Goal: Transaction & Acquisition: Subscribe to service/newsletter

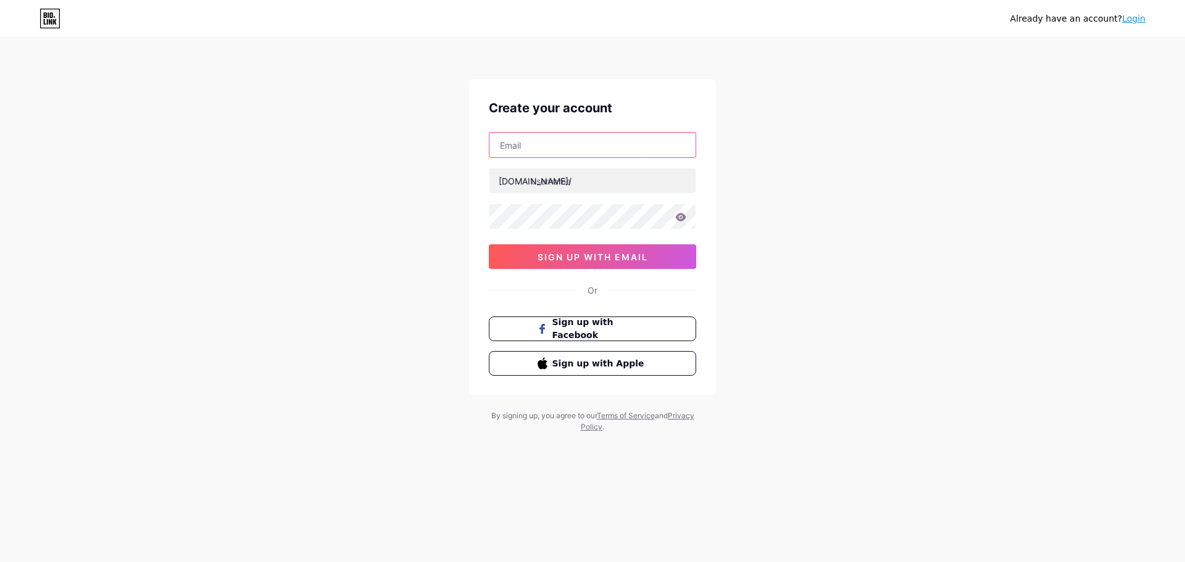
drag, startPoint x: 0, startPoint y: 0, endPoint x: 565, endPoint y: 145, distance: 583.7
click at [565, 145] on input "text" at bounding box center [592, 145] width 206 height 25
type input "[EMAIL_ADDRESS][DOMAIN_NAME]"
click at [599, 188] on input "text" at bounding box center [592, 180] width 206 height 25
type input "piawholesale"
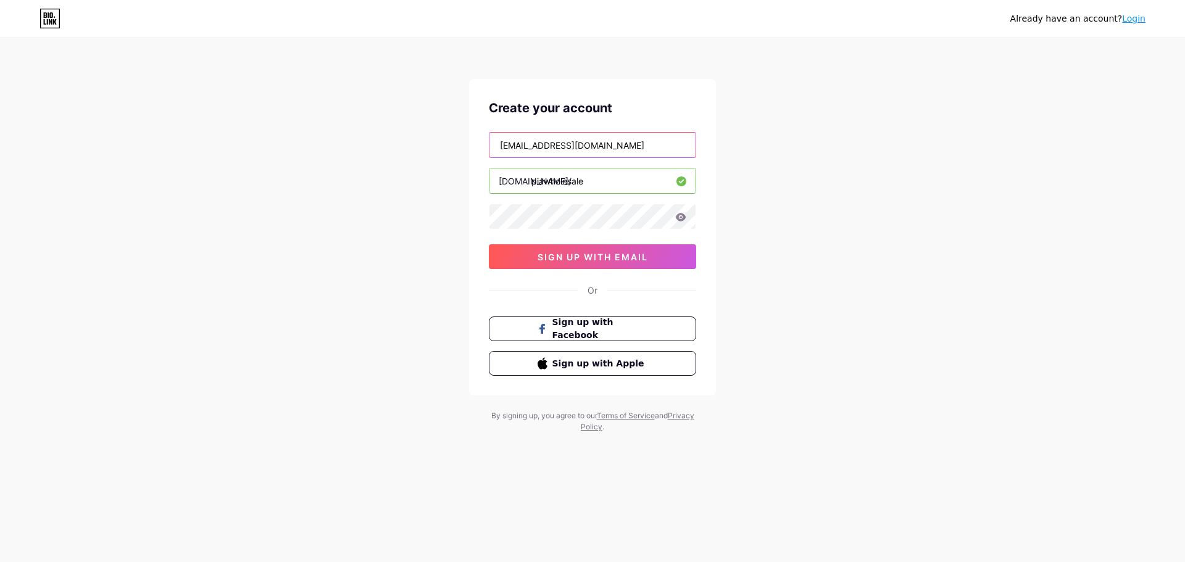
drag, startPoint x: 622, startPoint y: 145, endPoint x: 388, endPoint y: 160, distance: 234.4
click at [388, 160] on div "Already have an account? Login Create your account [EMAIL_ADDRESS][DOMAIN_NAME]…" at bounding box center [592, 236] width 1185 height 472
type input "[EMAIL_ADDRESS][DOMAIN_NAME]"
click at [388, 207] on div "Already have an account? Login Create your account [EMAIL_ADDRESS][DOMAIN_NAME]…" at bounding box center [592, 236] width 1185 height 472
click at [614, 259] on span "sign up with email" at bounding box center [593, 257] width 110 height 10
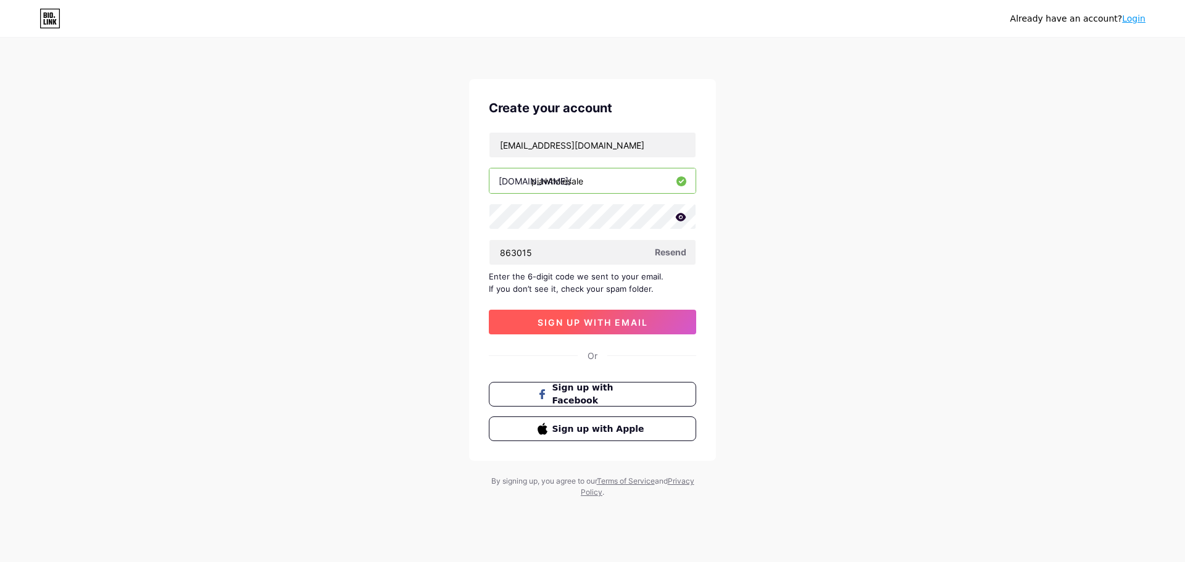
type input "863015"
click at [586, 326] on span "sign up with email" at bounding box center [593, 322] width 110 height 10
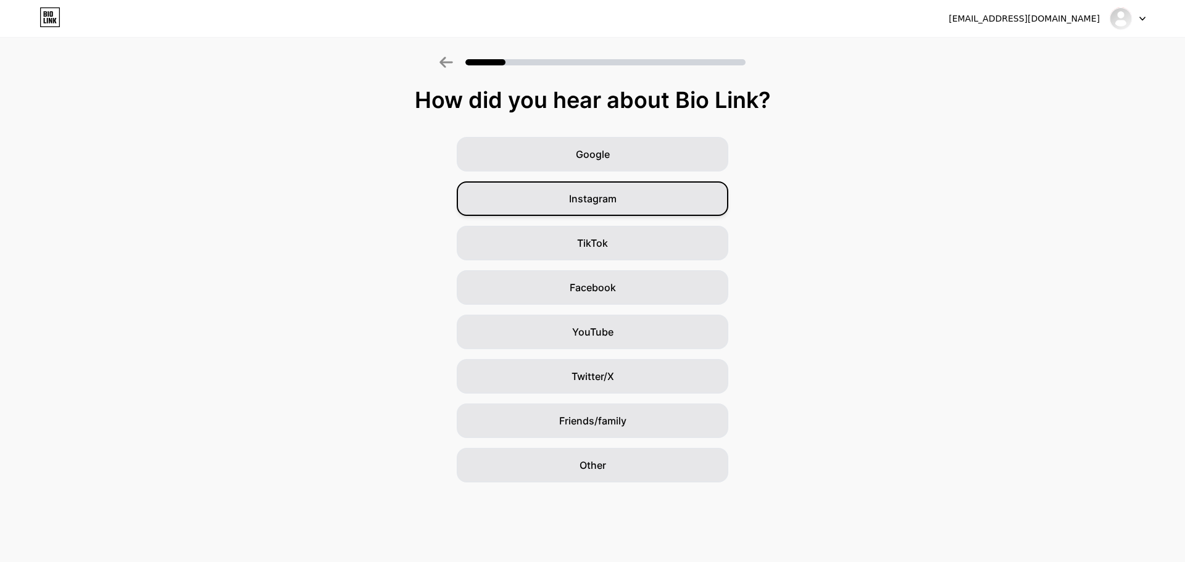
click at [617, 202] on div "Instagram" at bounding box center [593, 198] width 272 height 35
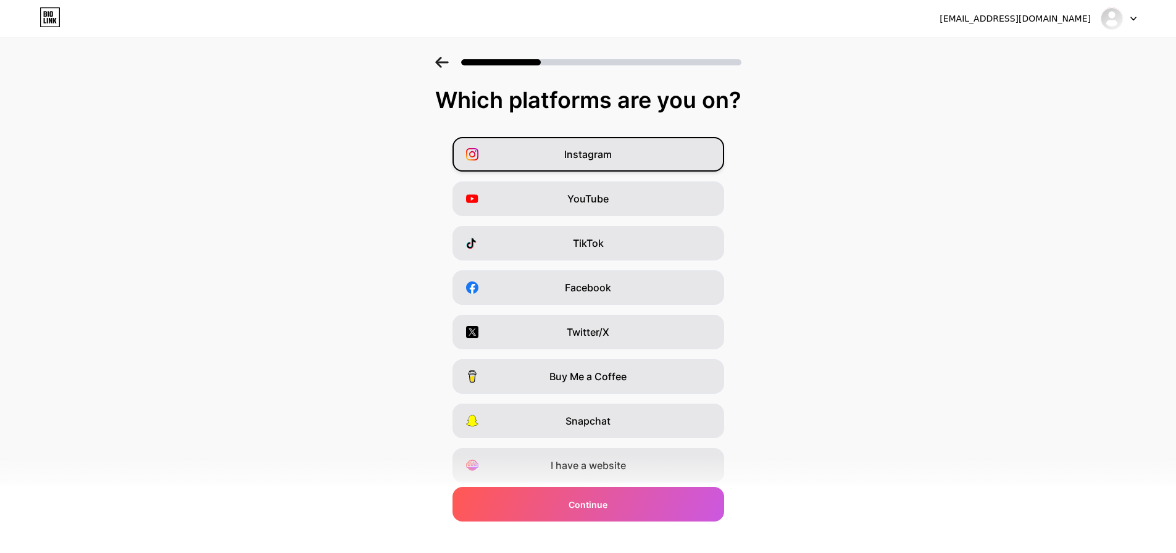
click at [658, 164] on div "Instagram" at bounding box center [588, 154] width 272 height 35
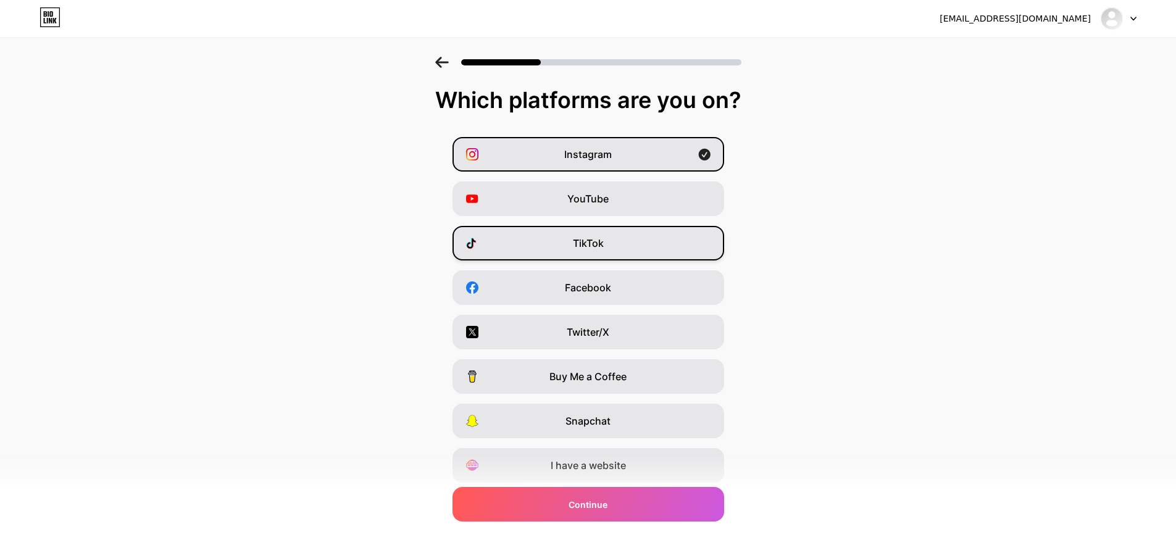
click at [647, 245] on div "TikTok" at bounding box center [588, 243] width 272 height 35
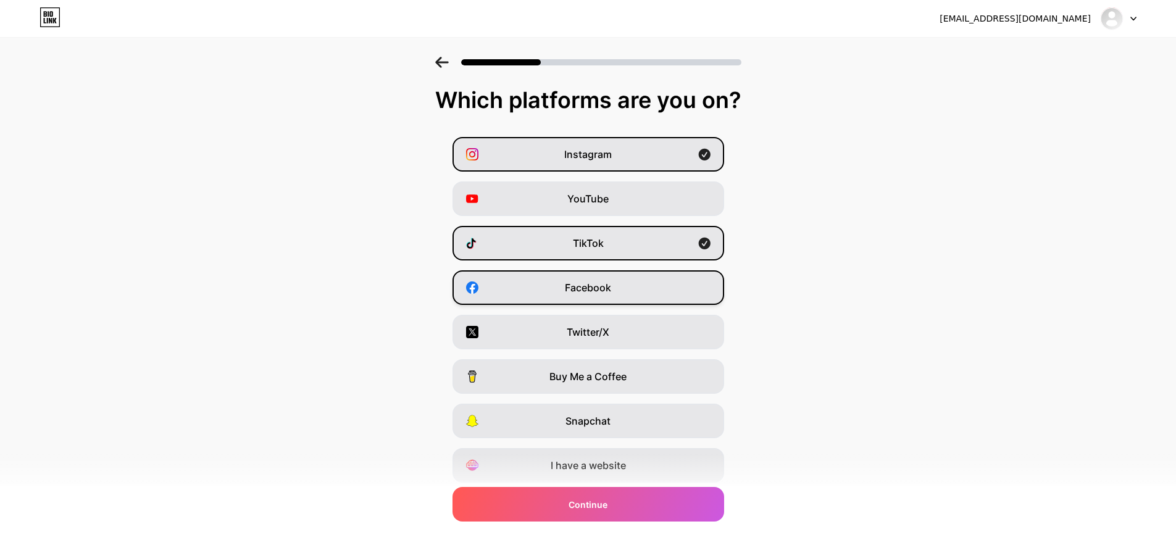
click at [643, 286] on div "Facebook" at bounding box center [588, 287] width 272 height 35
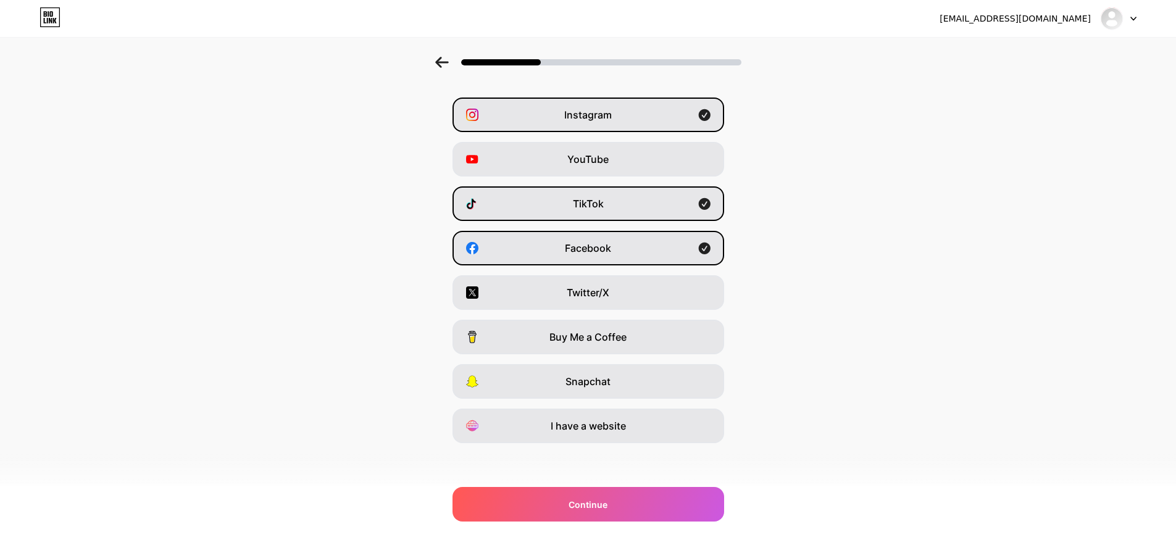
scroll to position [41, 0]
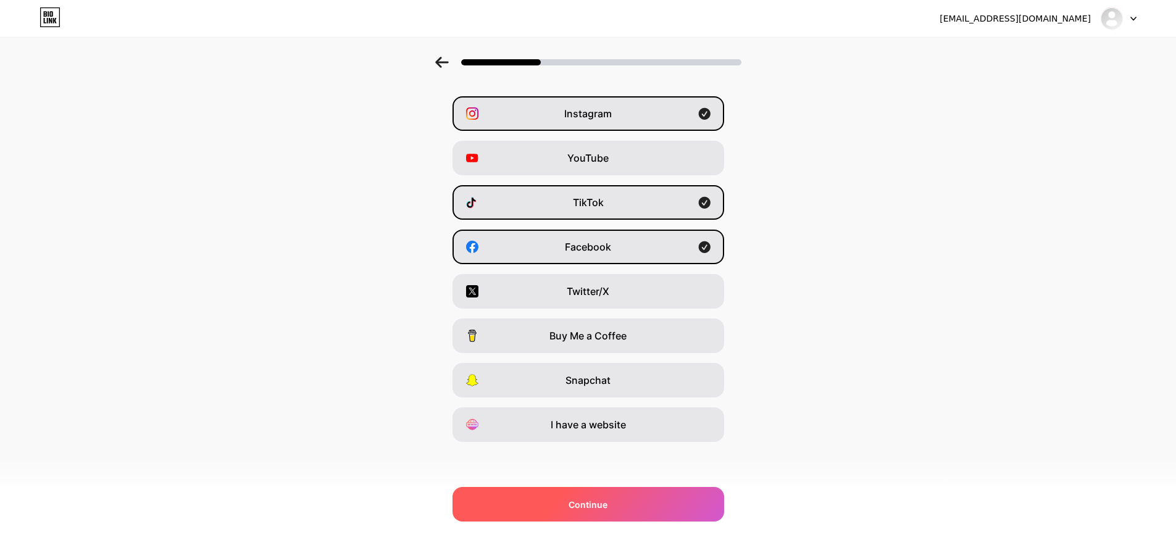
click at [636, 497] on div "Continue" at bounding box center [588, 504] width 272 height 35
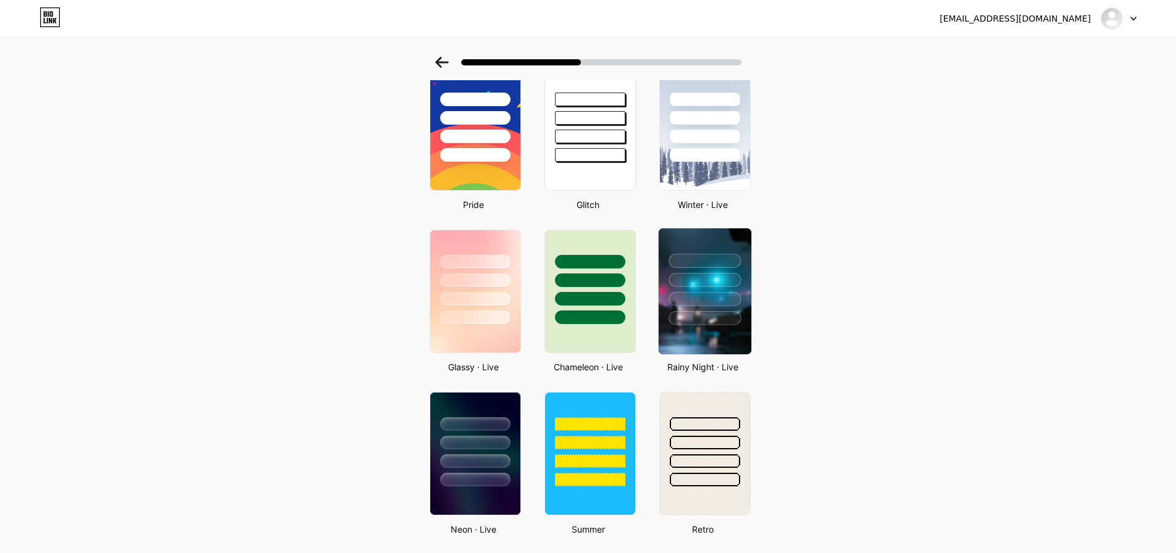
scroll to position [185, 0]
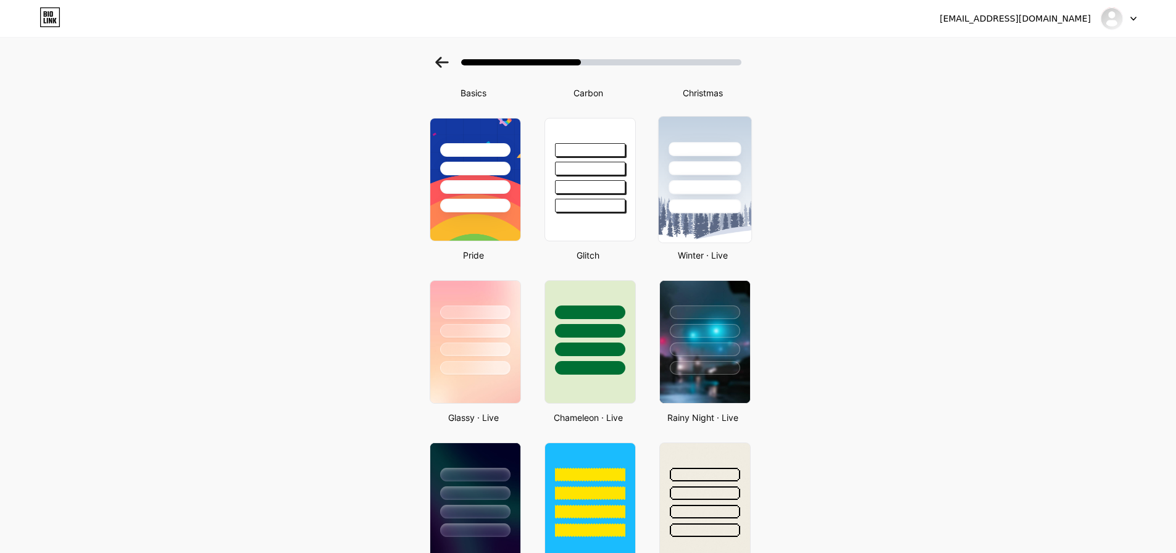
click at [693, 183] on div at bounding box center [704, 187] width 72 height 14
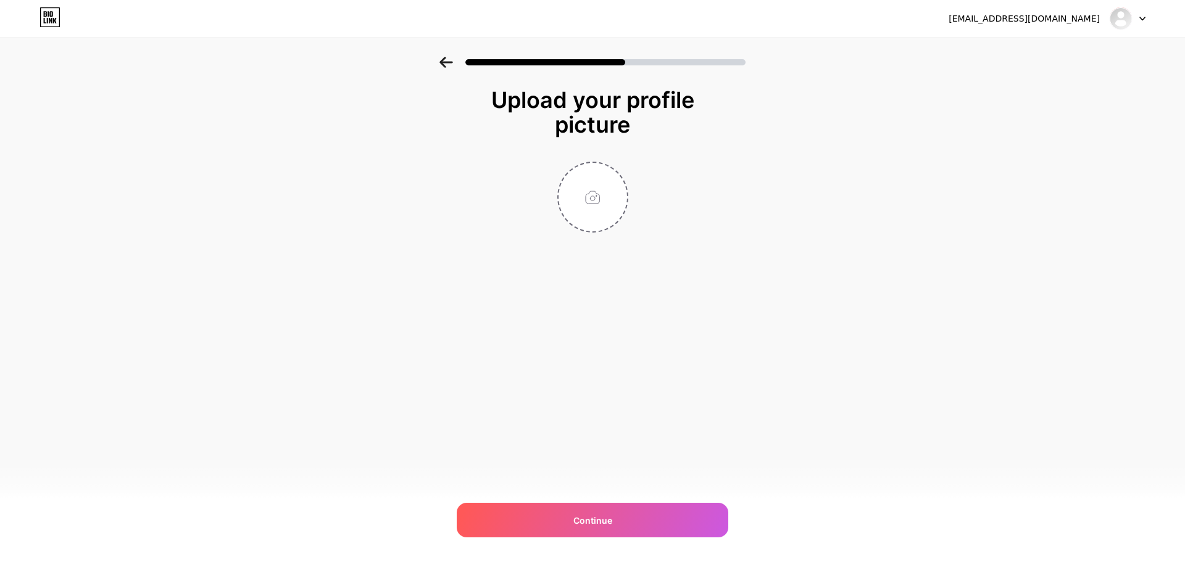
click at [636, 499] on div "[EMAIL_ADDRESS][DOMAIN_NAME] Logout Link Copied Upload your profile picture Con…" at bounding box center [592, 281] width 1185 height 562
click at [630, 522] on div "Continue" at bounding box center [593, 520] width 272 height 35
click at [588, 212] on input "file" at bounding box center [593, 197] width 69 height 69
type input "C:\fakepath\Ekran görüntüsü [DATE] 212512.png"
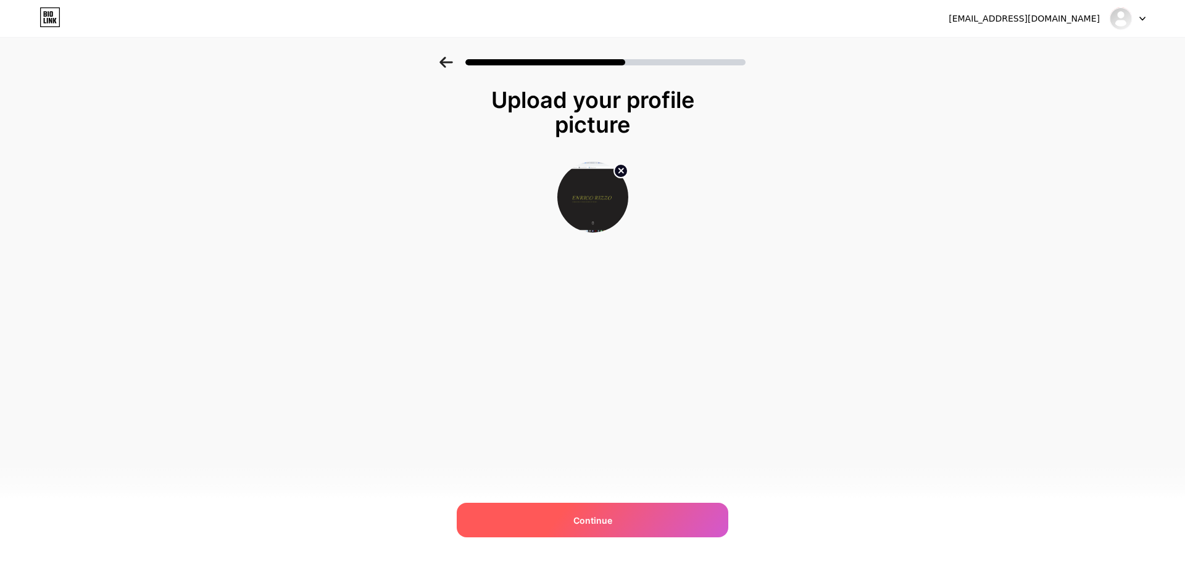
click at [587, 519] on span "Continue" at bounding box center [592, 520] width 39 height 13
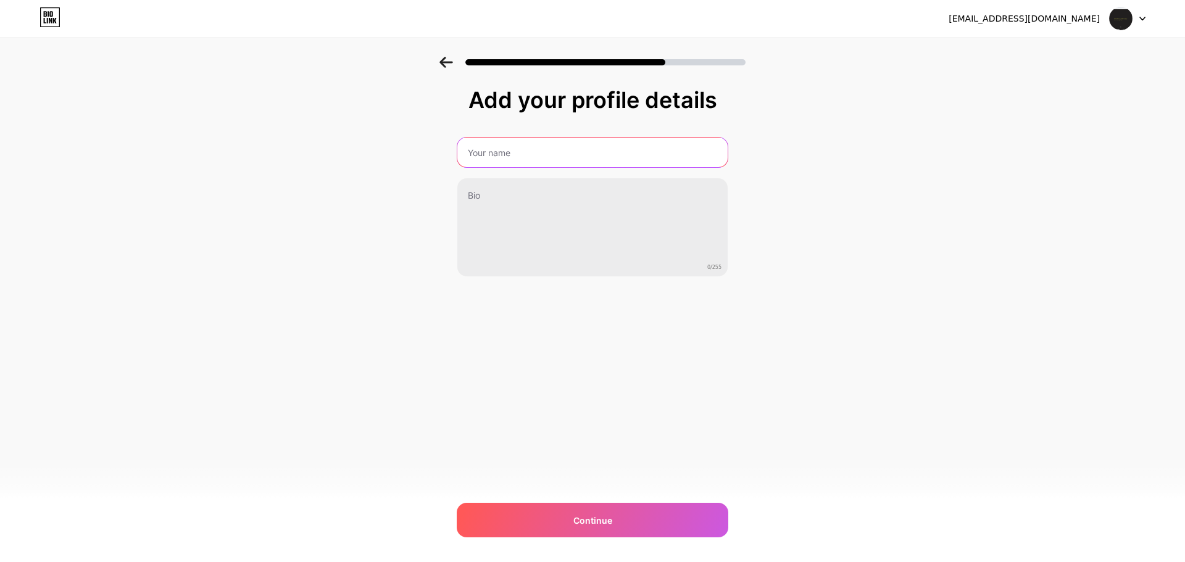
click at [581, 154] on input "text" at bounding box center [592, 153] width 270 height 30
type input "musa"
click at [598, 156] on input "musa" at bounding box center [592, 153] width 270 height 30
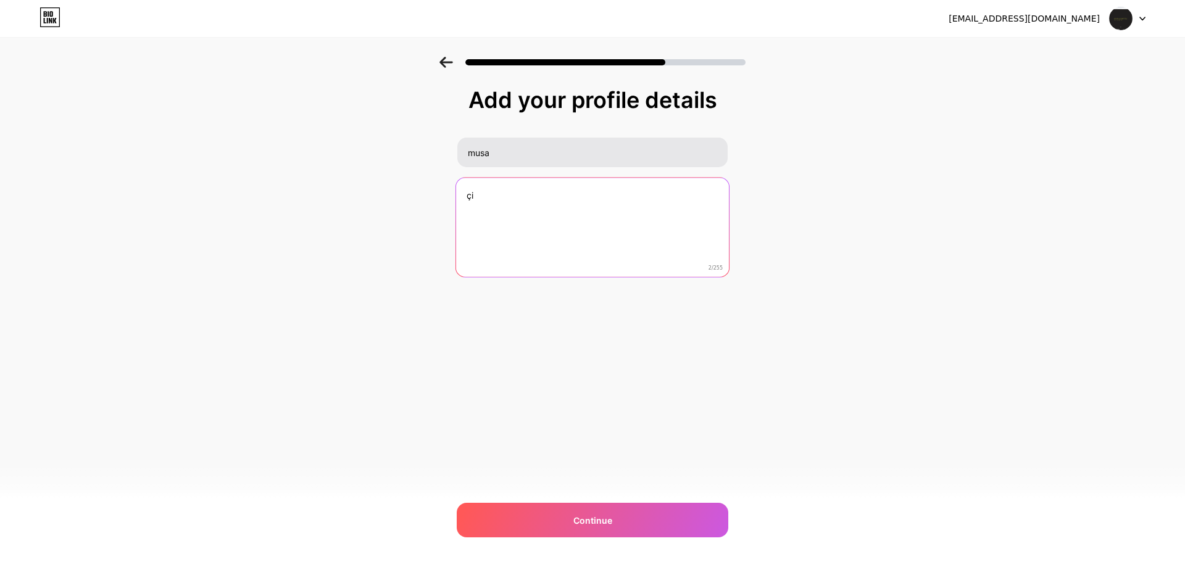
type textarea "ç"
type textarea "cicek"
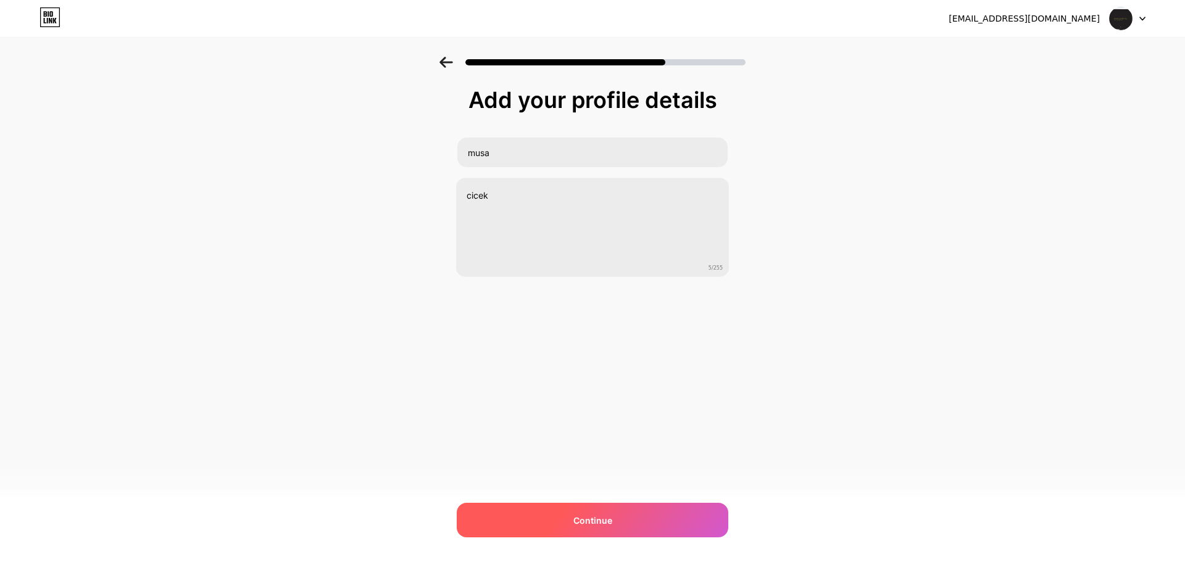
click at [639, 516] on div "Continue" at bounding box center [593, 520] width 272 height 35
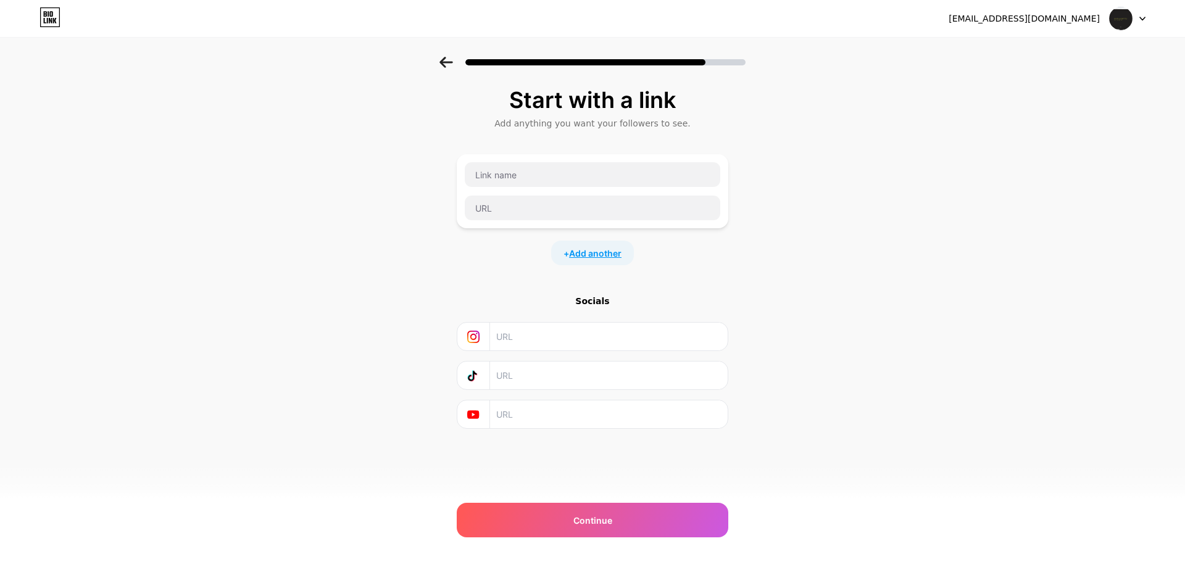
click at [596, 252] on span "Add another" at bounding box center [595, 253] width 52 height 13
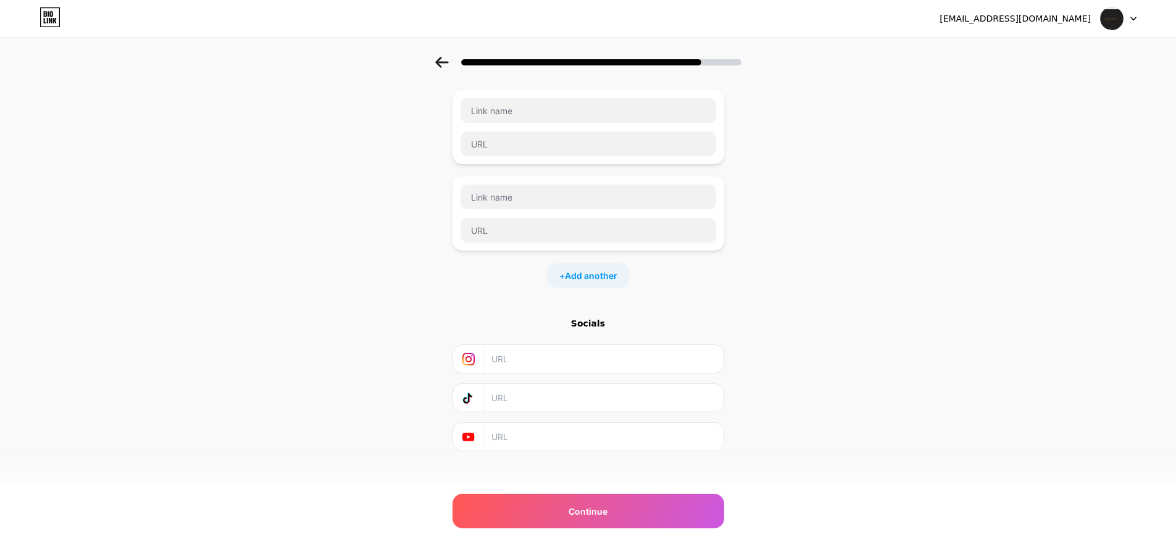
scroll to position [73, 0]
click at [551, 344] on input "text" at bounding box center [603, 350] width 224 height 28
click at [370, 162] on div "Start with a link Add anything you want your followers to see. + Add another So…" at bounding box center [588, 243] width 1176 height 520
click at [521, 347] on input "text" at bounding box center [603, 350] width 224 height 28
paste input "[URL][DOMAIN_NAME]"
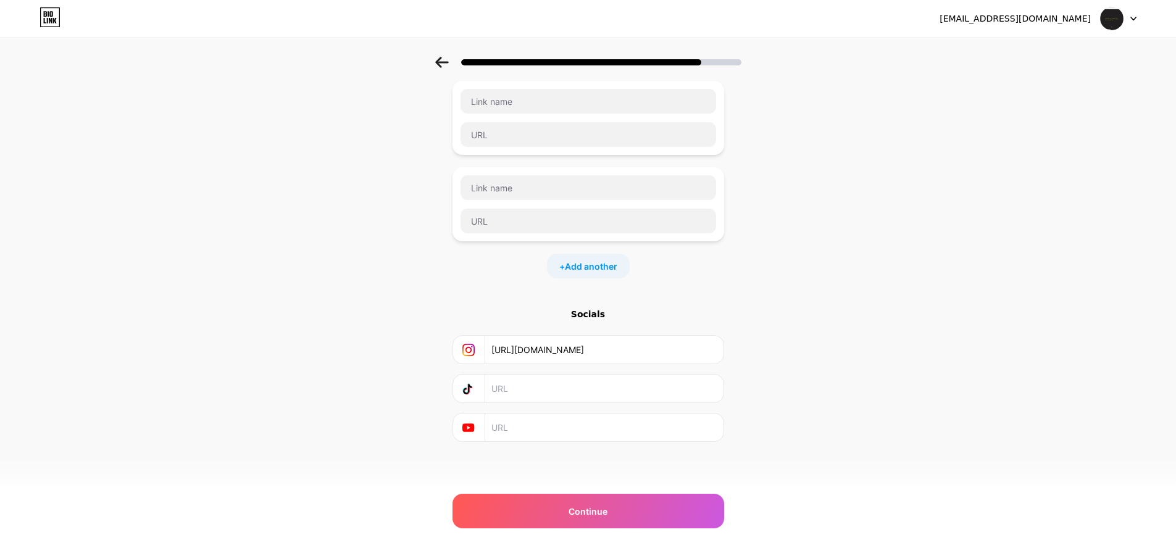
type input "[URL][DOMAIN_NAME]"
click at [543, 383] on input "text" at bounding box center [603, 389] width 224 height 28
click at [513, 388] on input "text" at bounding box center [603, 389] width 224 height 28
paste input "[URL][DOMAIN_NAME]"
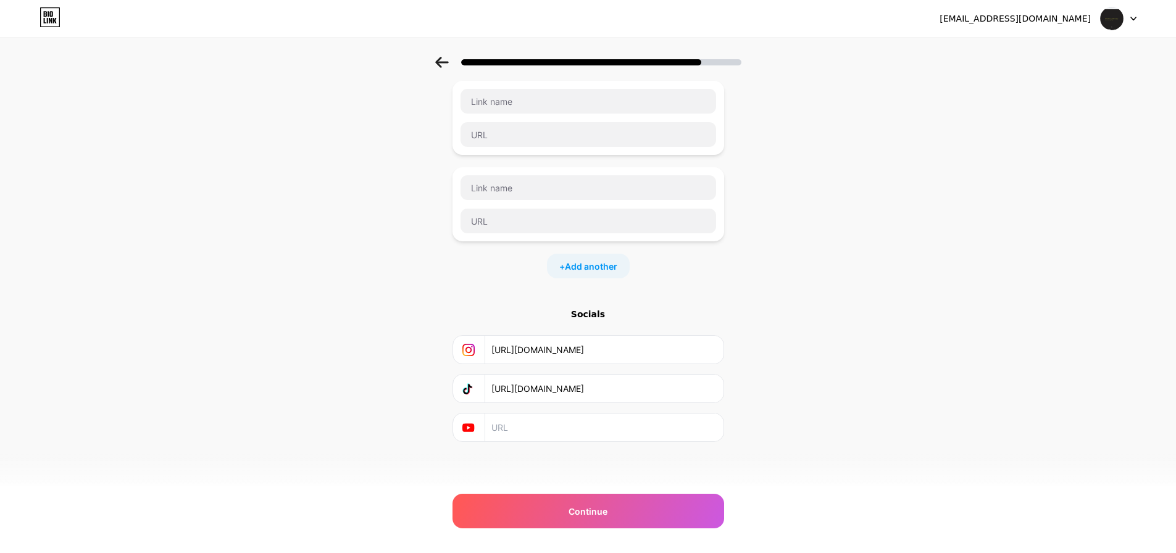
type input "[URL][DOMAIN_NAME]"
click at [521, 425] on input "text" at bounding box center [603, 428] width 224 height 28
drag, startPoint x: 336, startPoint y: 471, endPoint x: 361, endPoint y: 464, distance: 26.2
click at [336, 471] on div "Start with a link Add anything you want your followers to see. + Add another So…" at bounding box center [588, 243] width 1176 height 520
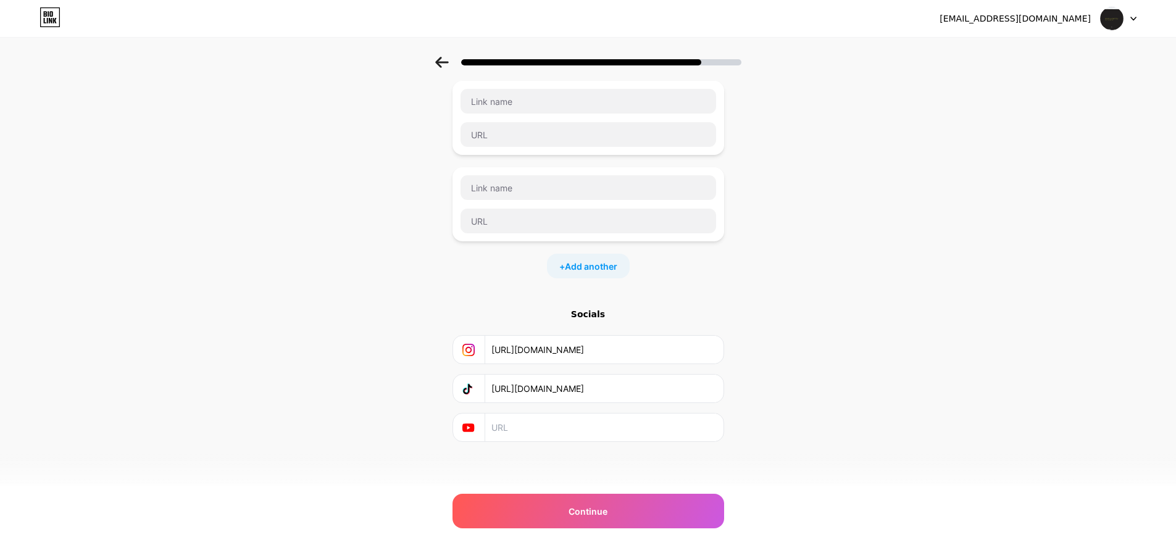
click at [514, 431] on input "text" at bounding box center [603, 428] width 224 height 28
paste input "[URL][DOMAIN_NAME]"
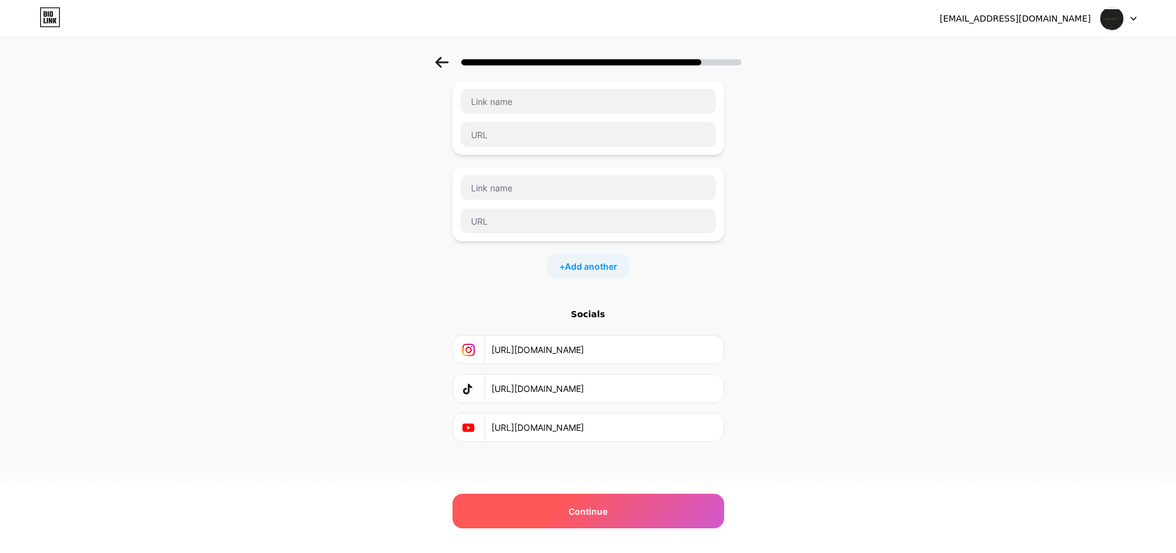
type input "[URL][DOMAIN_NAME]"
click at [622, 507] on div "Continue" at bounding box center [588, 511] width 272 height 35
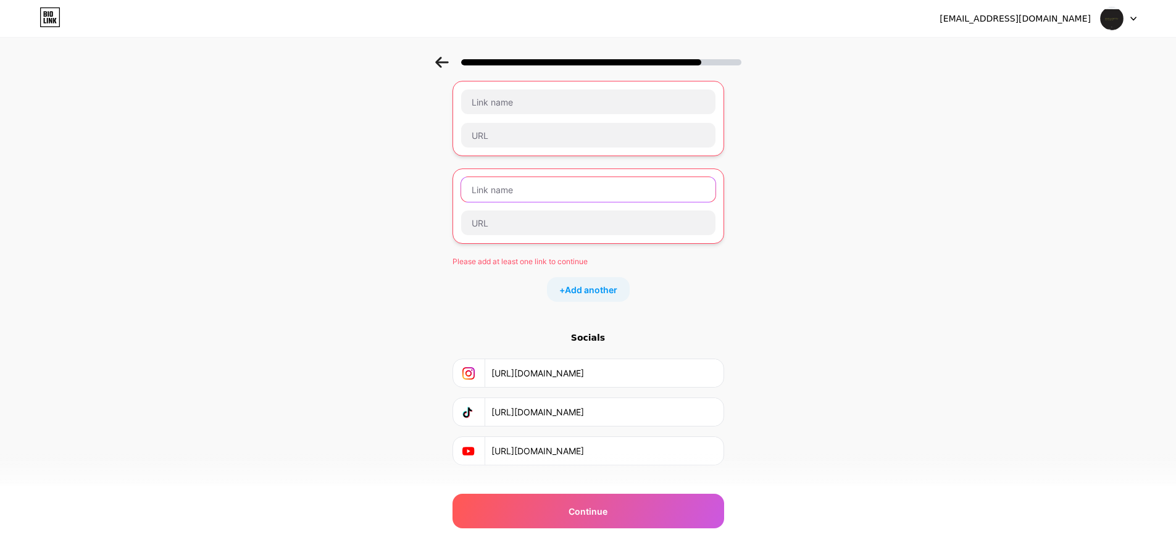
click at [710, 192] on input "text" at bounding box center [588, 189] width 254 height 25
click at [738, 175] on div "Start with a link Add anything you want your followers to see. Please add at le…" at bounding box center [588, 255] width 1176 height 544
click at [729, 196] on div "Start with a link Add anything you want your followers to see. Please add at le…" at bounding box center [588, 255] width 1176 height 544
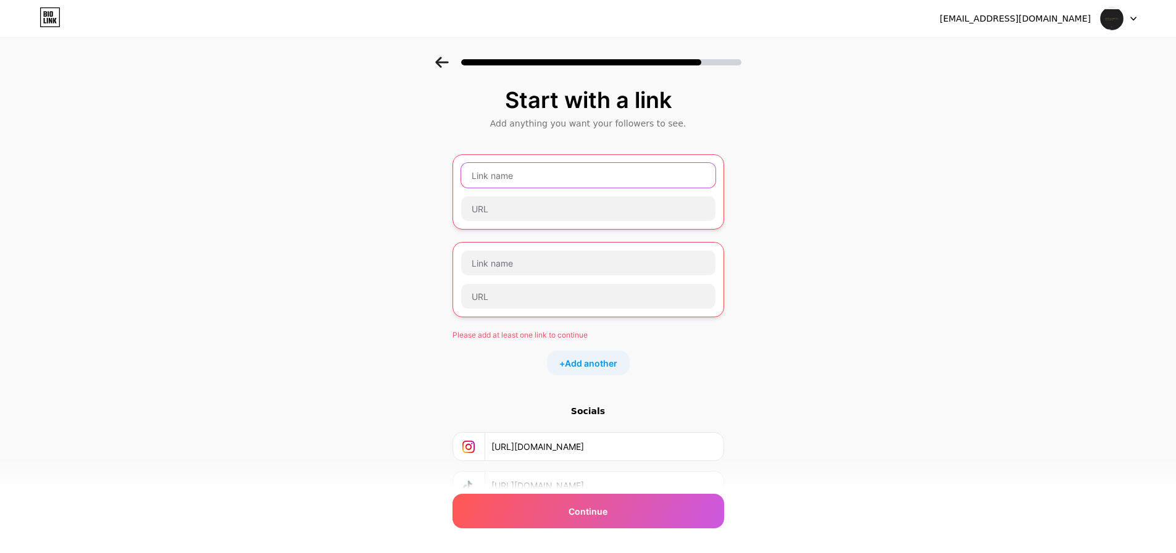
click at [544, 171] on input "text" at bounding box center [588, 175] width 254 height 25
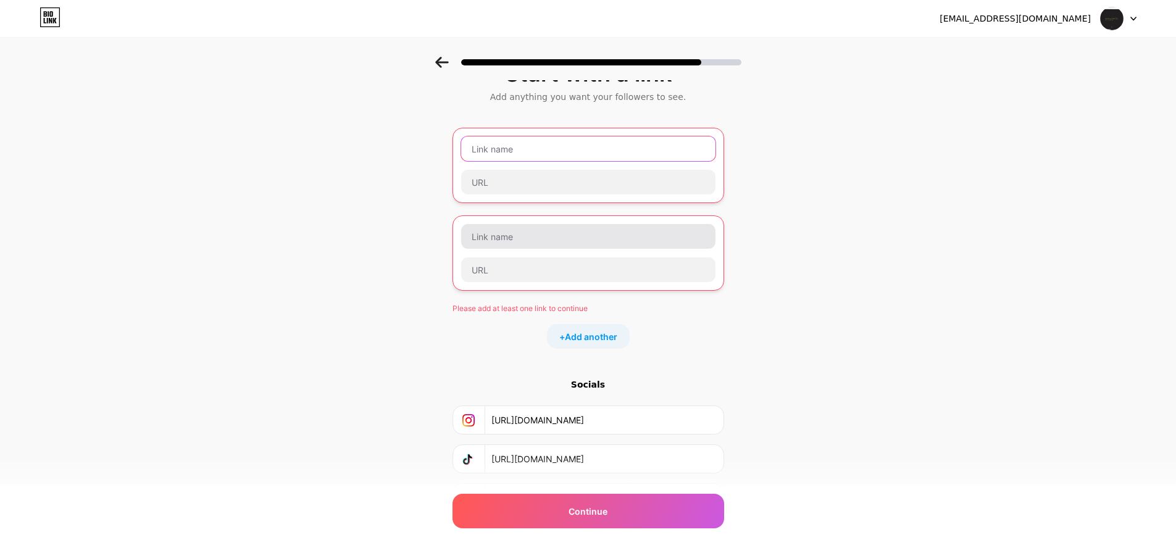
scroll to position [62, 0]
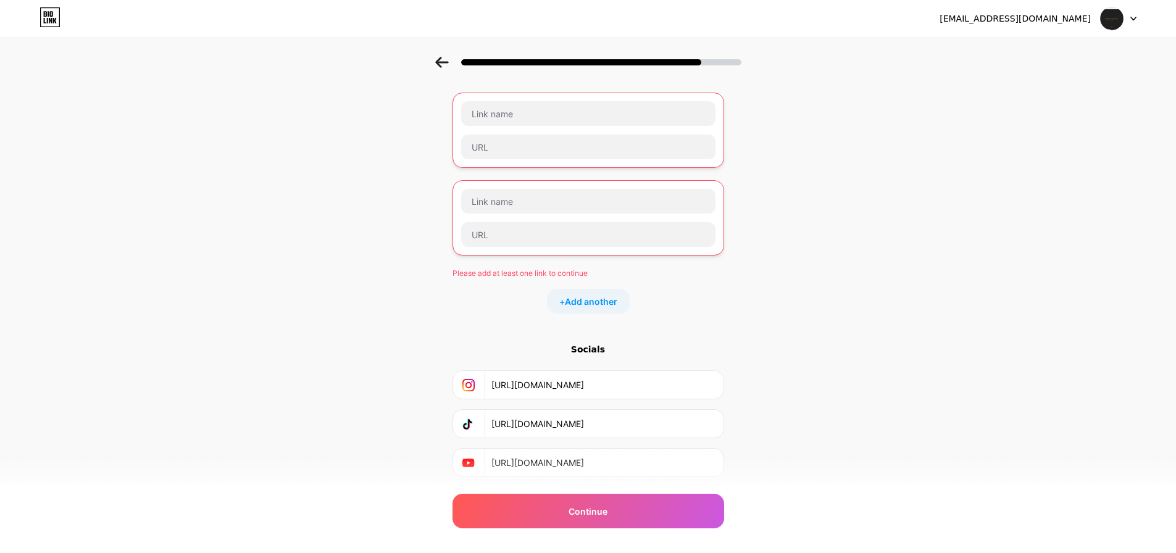
drag, startPoint x: 496, startPoint y: 386, endPoint x: 773, endPoint y: 390, distance: 276.5
click at [772, 390] on div "Start with a link Add anything you want your followers to see. Please add at le…" at bounding box center [588, 267] width 1176 height 544
click at [555, 112] on input "text" at bounding box center [588, 113] width 254 height 25
click at [528, 148] on input "text" at bounding box center [588, 147] width 254 height 25
paste input "[URL][DOMAIN_NAME]"
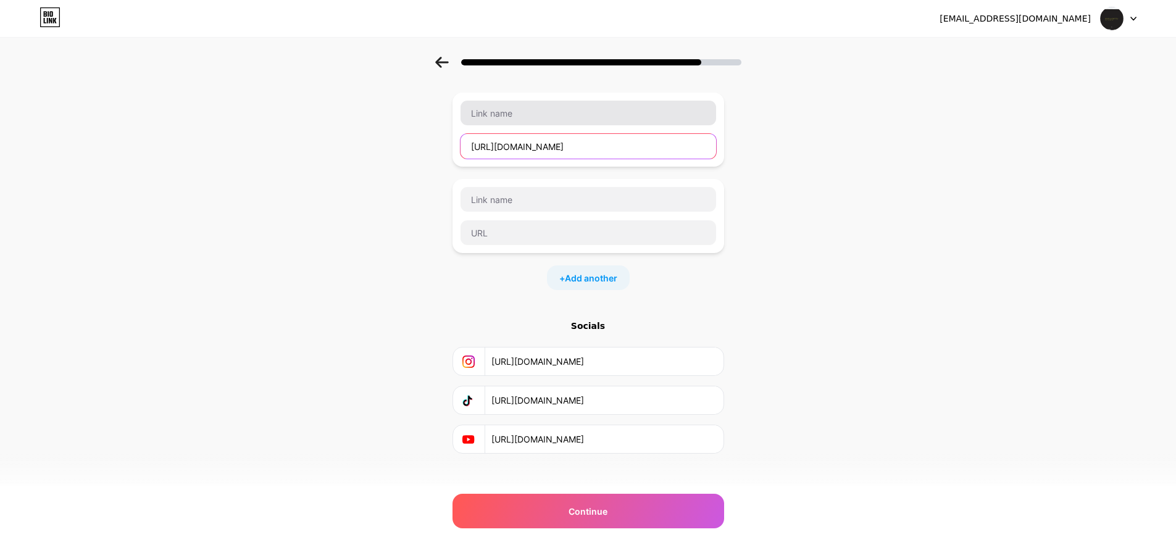
type input "[URL][DOMAIN_NAME]"
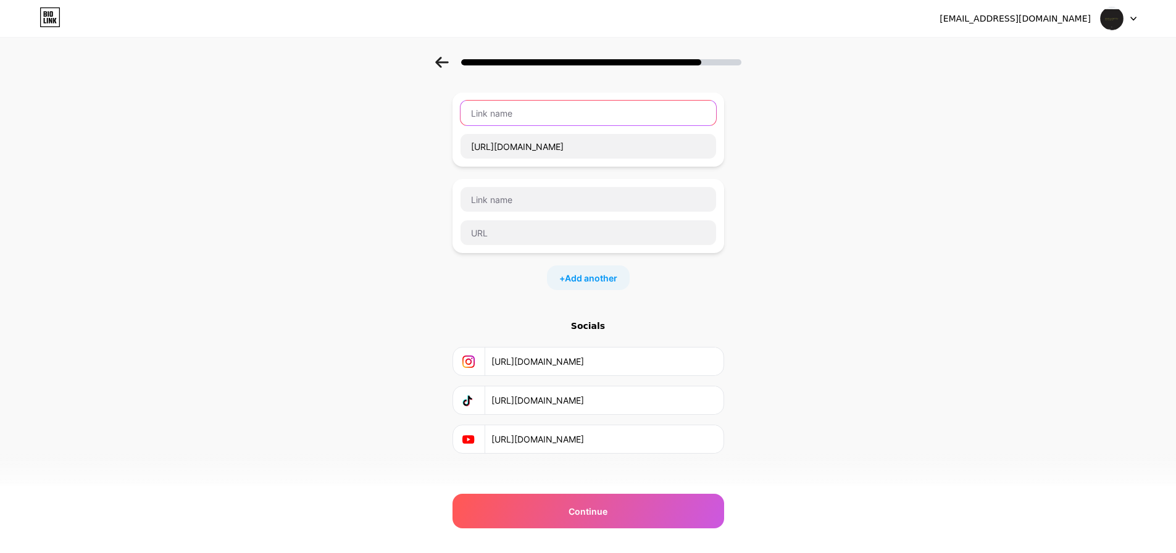
click at [593, 112] on input "text" at bounding box center [588, 113] width 256 height 25
type input "instagram"
click at [344, 260] on div "Start with a link Add anything you want your followers to see. instagram [URL][…" at bounding box center [588, 255] width 1176 height 520
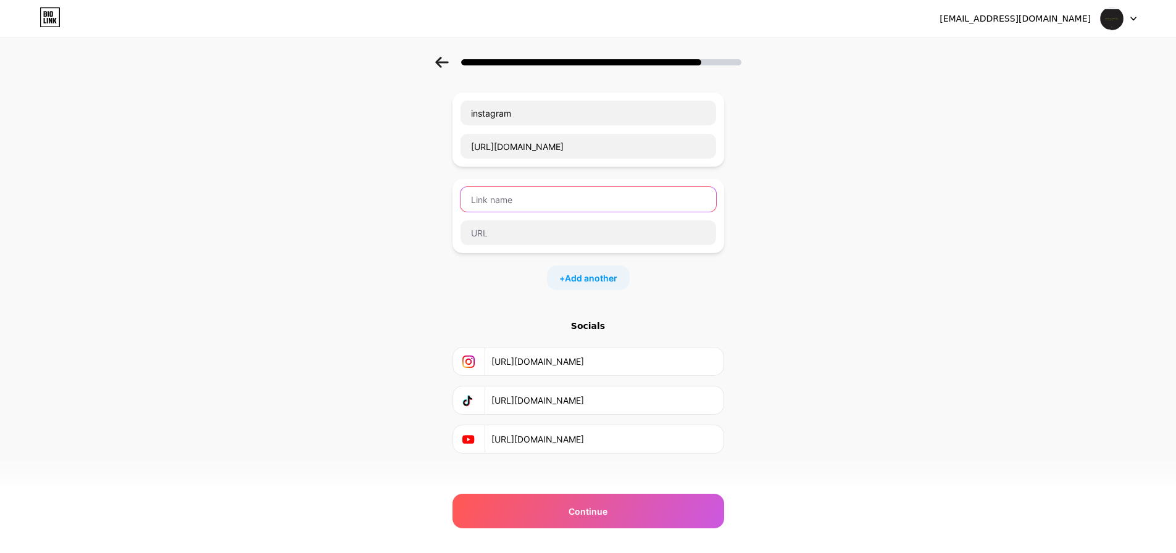
click at [551, 206] on input "text" at bounding box center [588, 199] width 256 height 25
type input "telegram"
click at [338, 319] on div "Start with a link Add anything you want your followers to see. instagram [URL][…" at bounding box center [588, 255] width 1176 height 520
drag, startPoint x: 617, startPoint y: 438, endPoint x: 431, endPoint y: 430, distance: 185.9
click at [431, 430] on div "Start with a link Add anything you want your followers to see. instagram [URL][…" at bounding box center [588, 255] width 1176 height 520
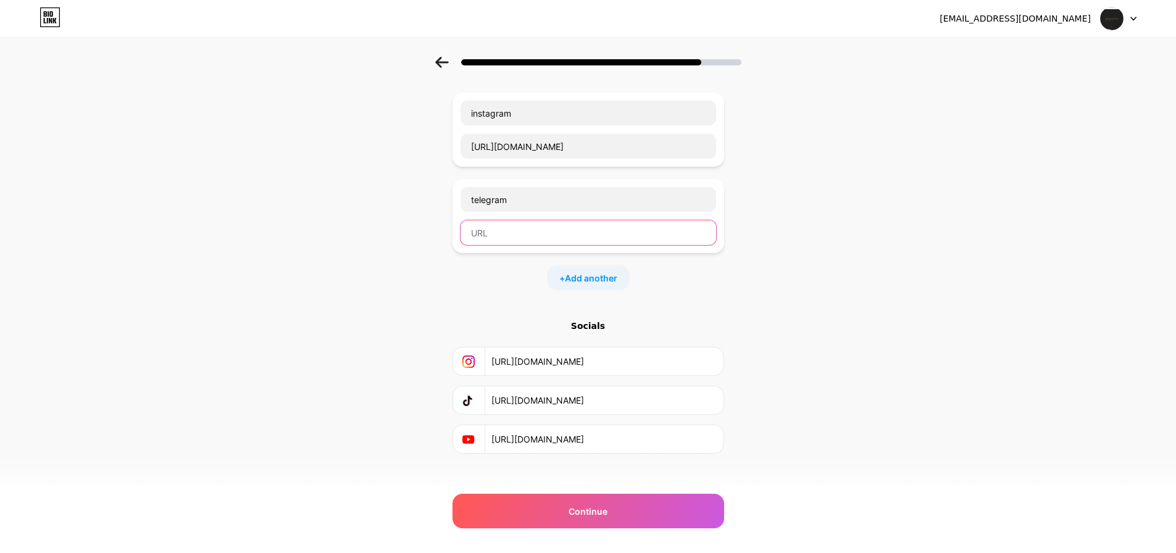
click at [516, 230] on input "text" at bounding box center [588, 232] width 256 height 25
paste input "[URL][DOMAIN_NAME]"
type input "[URL][DOMAIN_NAME]"
click at [610, 278] on span "Add another" at bounding box center [591, 278] width 52 height 13
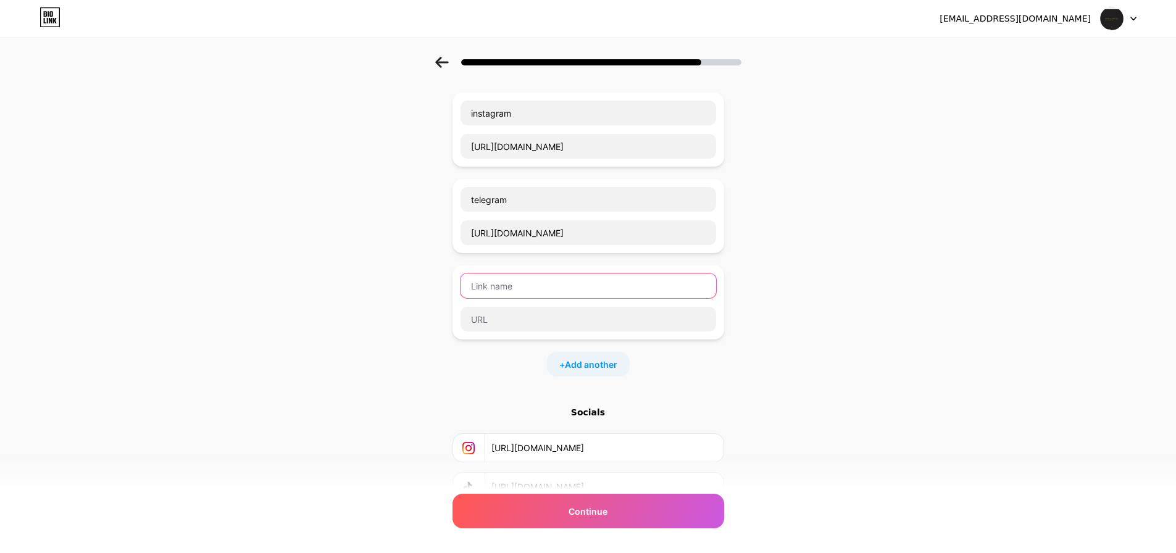
click at [559, 289] on input "text" at bounding box center [588, 285] width 256 height 25
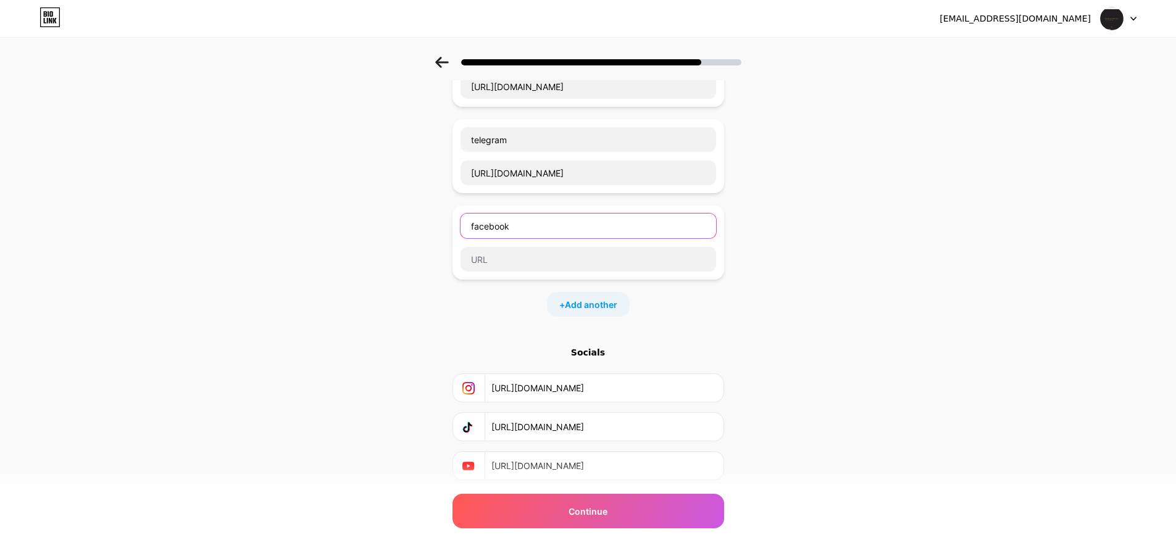
scroll to position [123, 0]
type input "facebook"
click at [413, 354] on div "Start with a link Add anything you want your followers to see. instagram [URL][…" at bounding box center [588, 236] width 1176 height 607
drag, startPoint x: 495, startPoint y: 426, endPoint x: 631, endPoint y: 435, distance: 136.1
click at [569, 423] on div "[URL][DOMAIN_NAME]" at bounding box center [588, 425] width 256 height 28
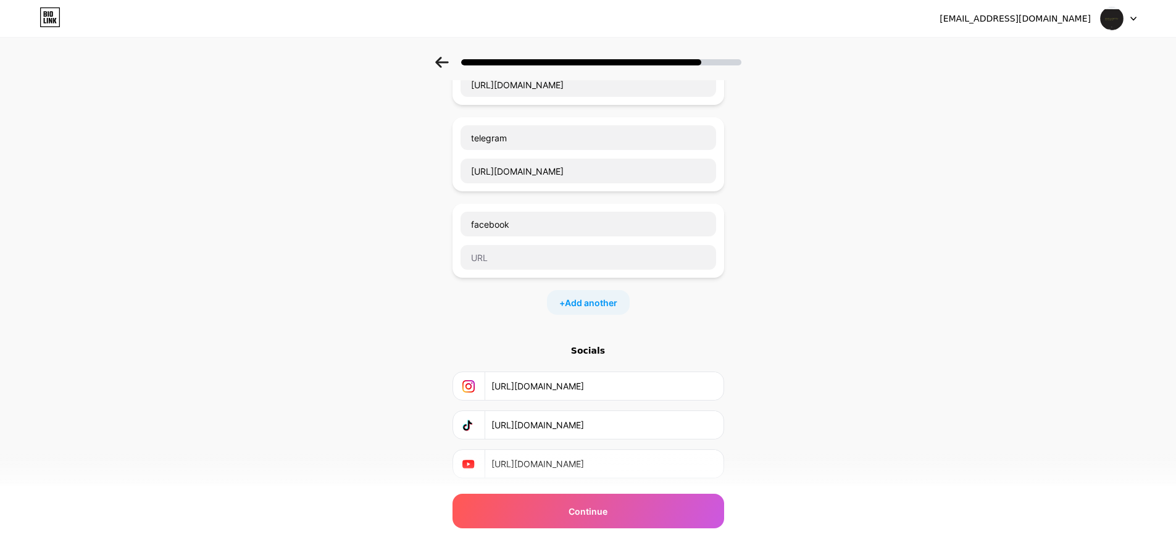
scroll to position [0, 42]
drag, startPoint x: 497, startPoint y: 423, endPoint x: 856, endPoint y: 410, distance: 359.5
click at [846, 412] on div "Start with a link Add anything you want your followers to see. instagram [URL][…" at bounding box center [588, 236] width 1176 height 607
click at [528, 255] on input "text" at bounding box center [588, 257] width 256 height 25
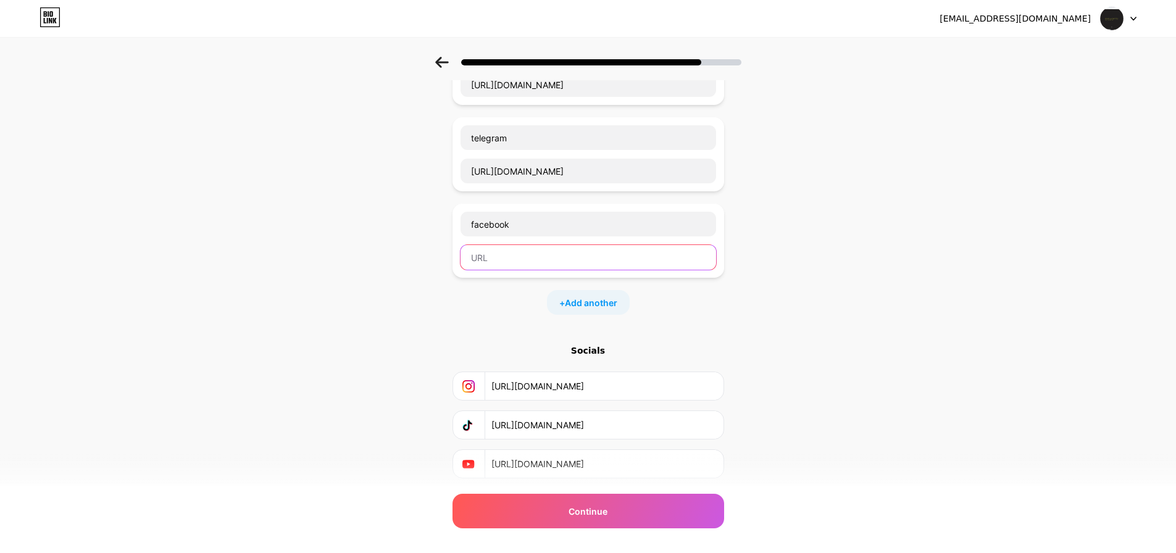
paste input "[URL][DOMAIN_NAME]"
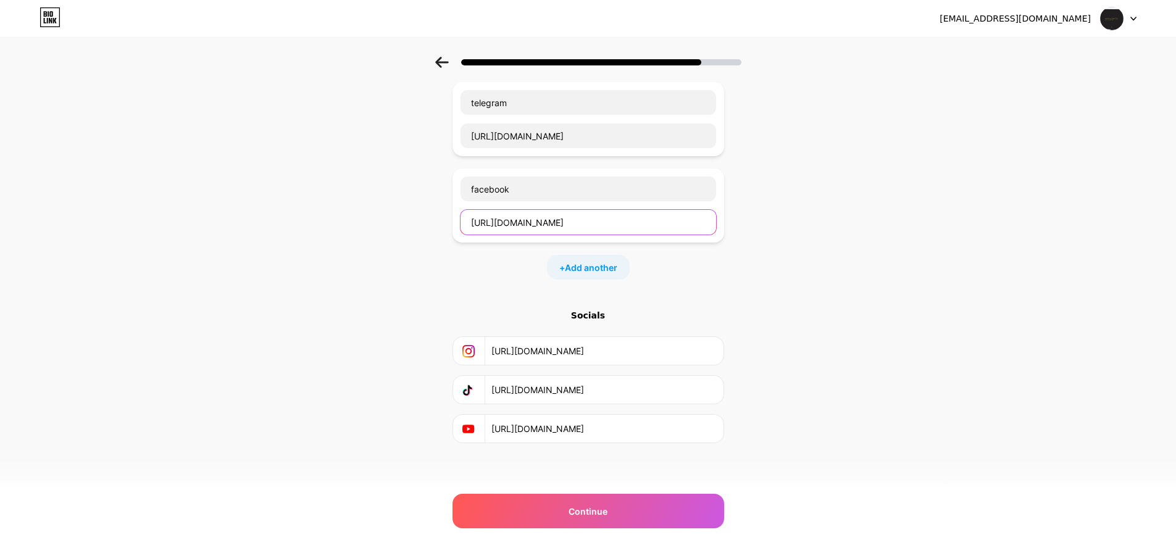
scroll to position [160, 0]
type input "[URL][DOMAIN_NAME]"
drag, startPoint x: 626, startPoint y: 420, endPoint x: 323, endPoint y: 415, distance: 303.7
click at [330, 412] on div "Start with a link Add anything you want your followers to see. instagram [URL][…" at bounding box center [588, 200] width 1176 height 607
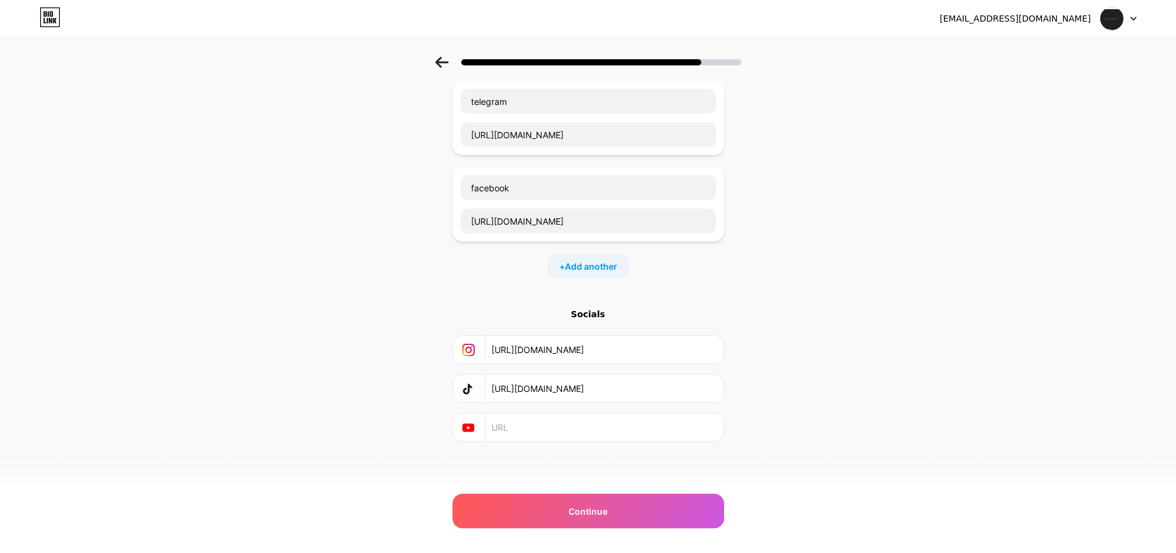
drag, startPoint x: 720, startPoint y: 387, endPoint x: 586, endPoint y: 401, distance: 134.7
click at [586, 401] on div "[URL][DOMAIN_NAME]" at bounding box center [588, 388] width 272 height 29
drag, startPoint x: 499, startPoint y: 389, endPoint x: 834, endPoint y: 404, distance: 334.9
click at [833, 404] on div "Start with a link Add anything you want your followers to see. instagram [URL][…" at bounding box center [588, 200] width 1176 height 607
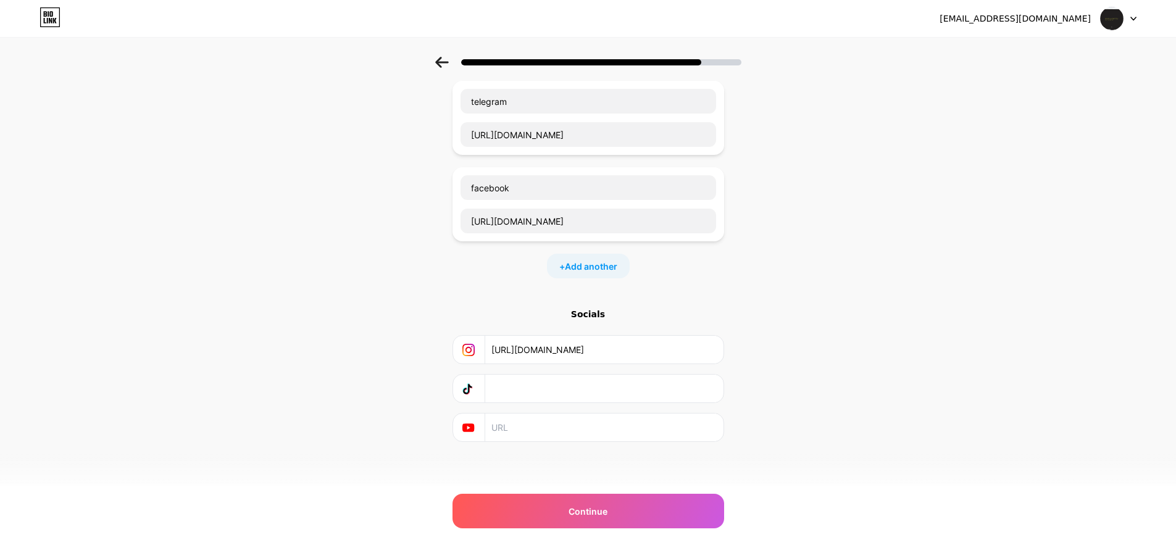
scroll to position [0, 0]
drag, startPoint x: 510, startPoint y: 349, endPoint x: 830, endPoint y: 365, distance: 319.5
click at [827, 365] on div "Start with a link Add anything you want your followers to see. instagram [URL][…" at bounding box center [588, 200] width 1176 height 607
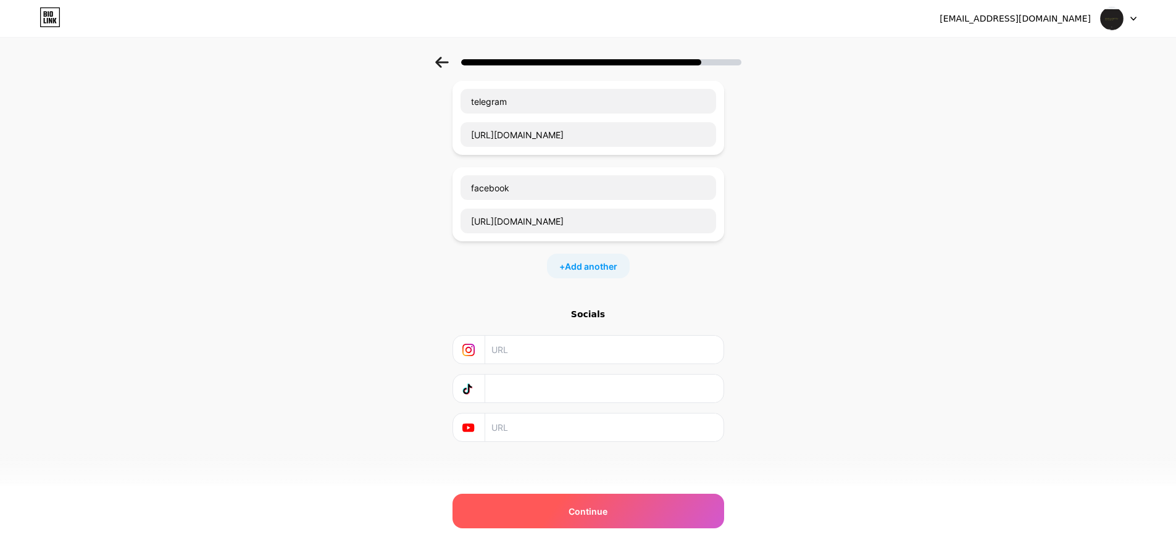
click at [672, 512] on div "Continue" at bounding box center [588, 511] width 272 height 35
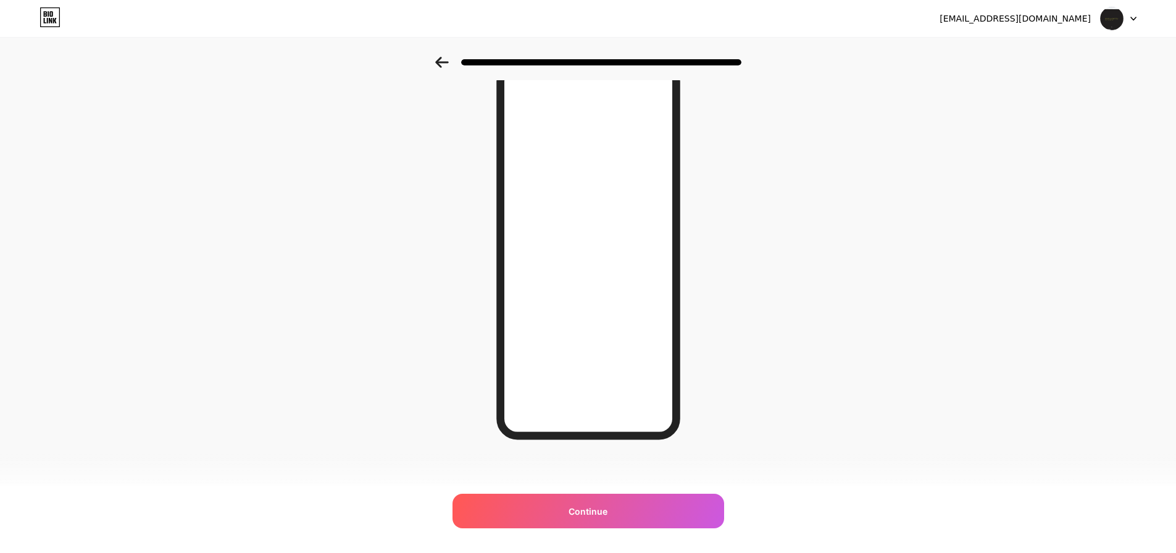
scroll to position [67, 0]
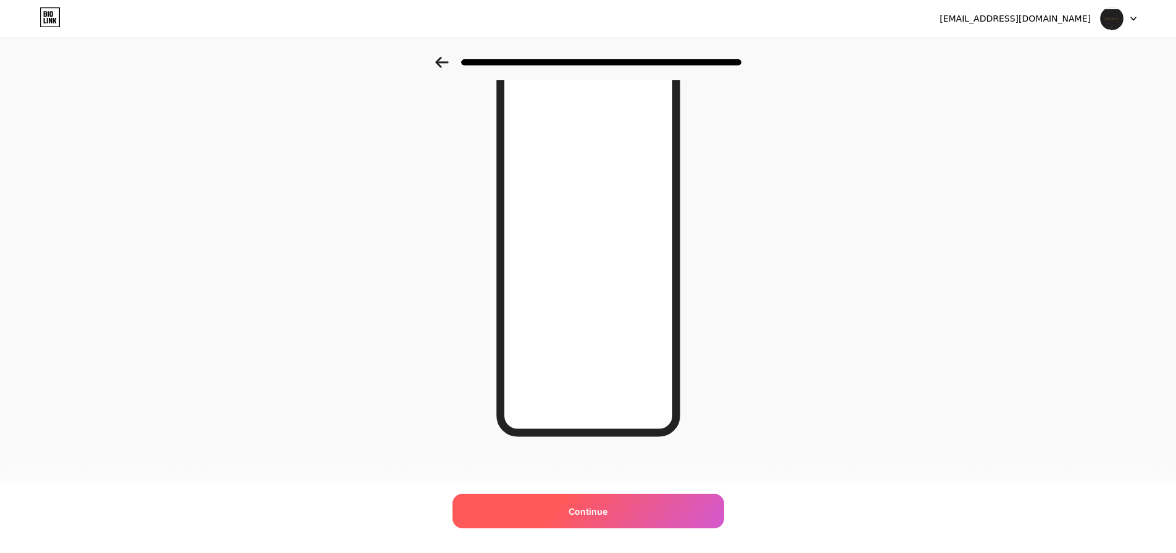
click at [630, 518] on div "Continue" at bounding box center [588, 511] width 272 height 35
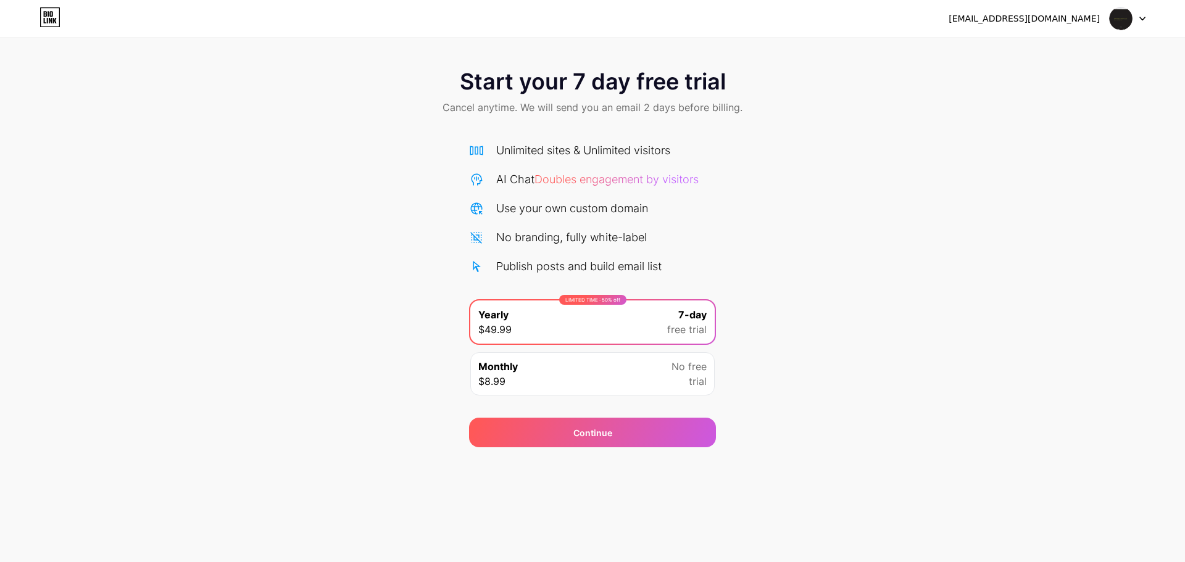
click at [1139, 25] on div at bounding box center [1128, 18] width 36 height 22
click at [1046, 106] on div "Start your 7 day free trial Cancel anytime. We will send you an email 2 days be…" at bounding box center [592, 93] width 1185 height 73
click at [1036, 23] on div "[EMAIL_ADDRESS][DOMAIN_NAME]" at bounding box center [1024, 18] width 151 height 13
click at [1149, 25] on div "[EMAIL_ADDRESS][DOMAIN_NAME] Logout" at bounding box center [592, 18] width 1185 height 22
click at [1138, 19] on div at bounding box center [1128, 18] width 36 height 22
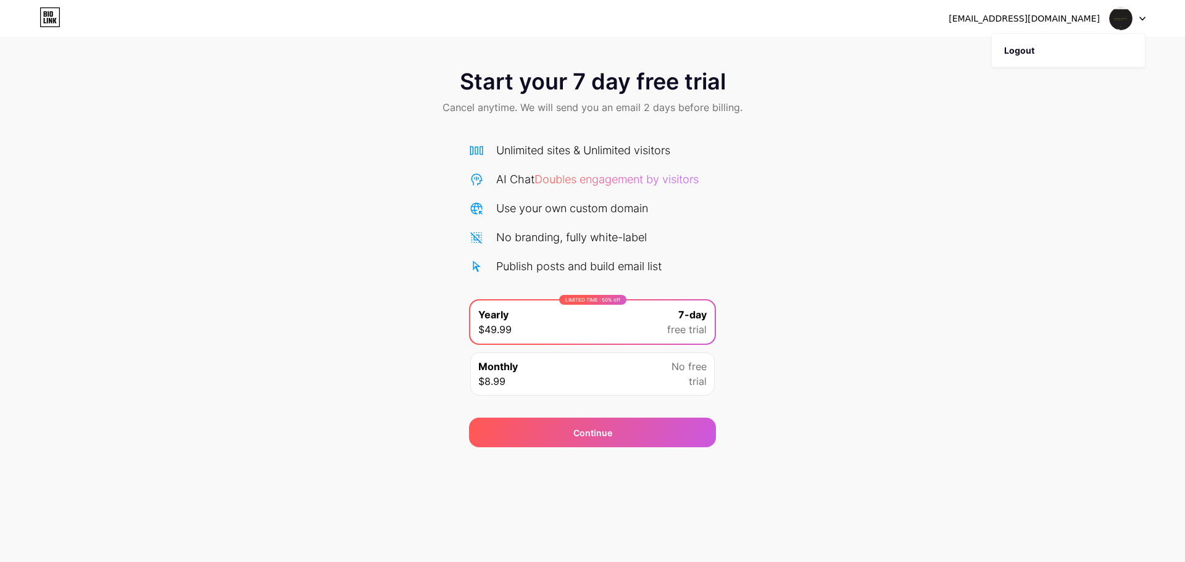
click at [1113, 19] on img at bounding box center [1120, 18] width 23 height 23
click at [1123, 17] on img at bounding box center [1120, 18] width 23 height 23
